Goal: Information Seeking & Learning: Learn about a topic

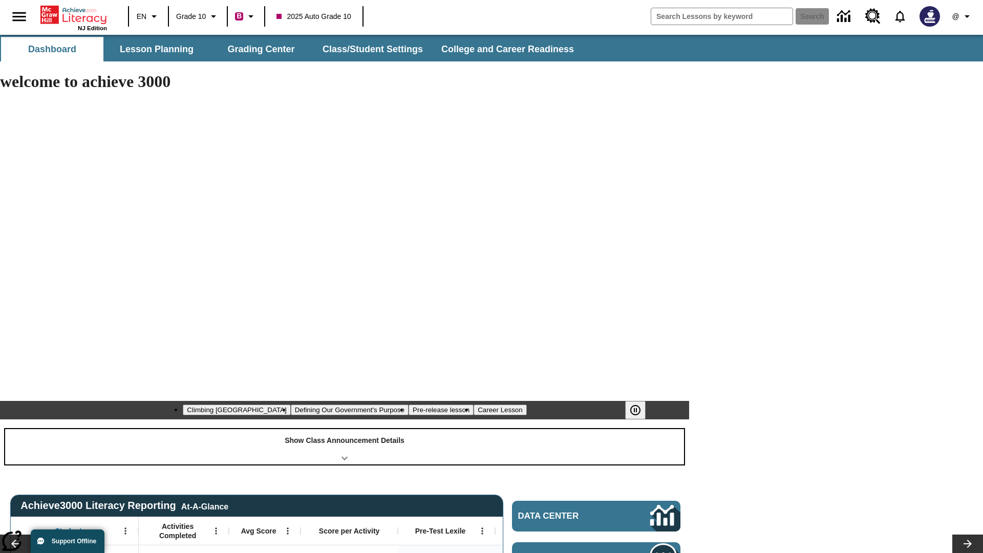
click at [345, 429] on div "Show Class Announcement Details" at bounding box center [344, 446] width 679 height 35
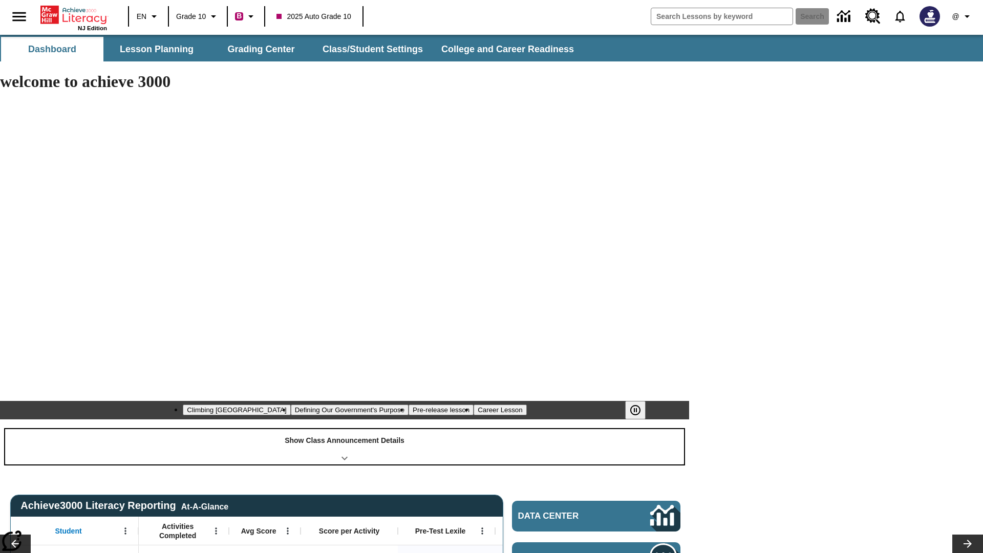
click at [345, 429] on div "Show Class Announcement Details" at bounding box center [344, 446] width 679 height 35
